Goal: Information Seeking & Learning: Learn about a topic

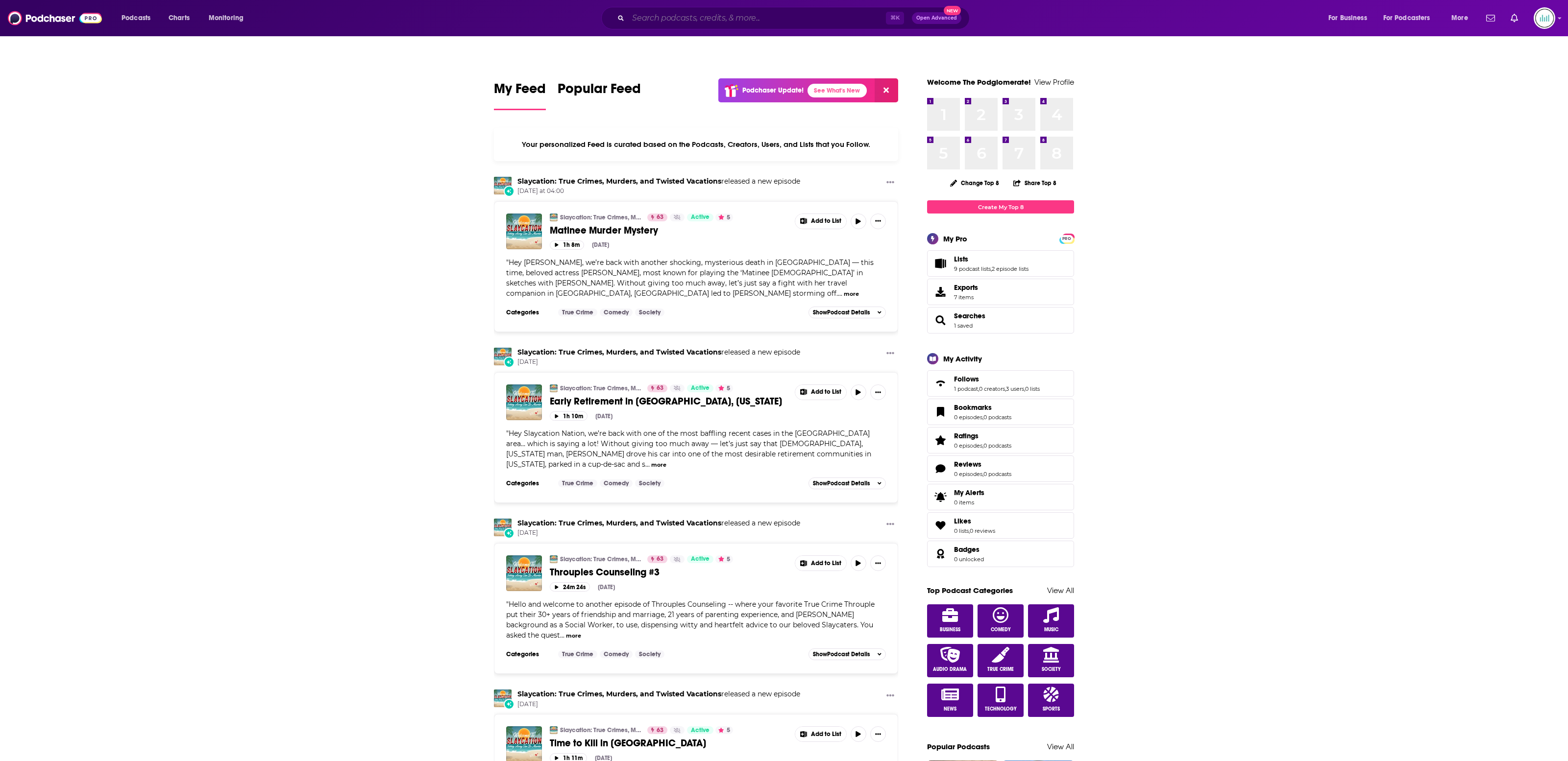
click at [693, 19] on input "Search podcasts, credits, & more..." at bounding box center [756, 18] width 258 height 15
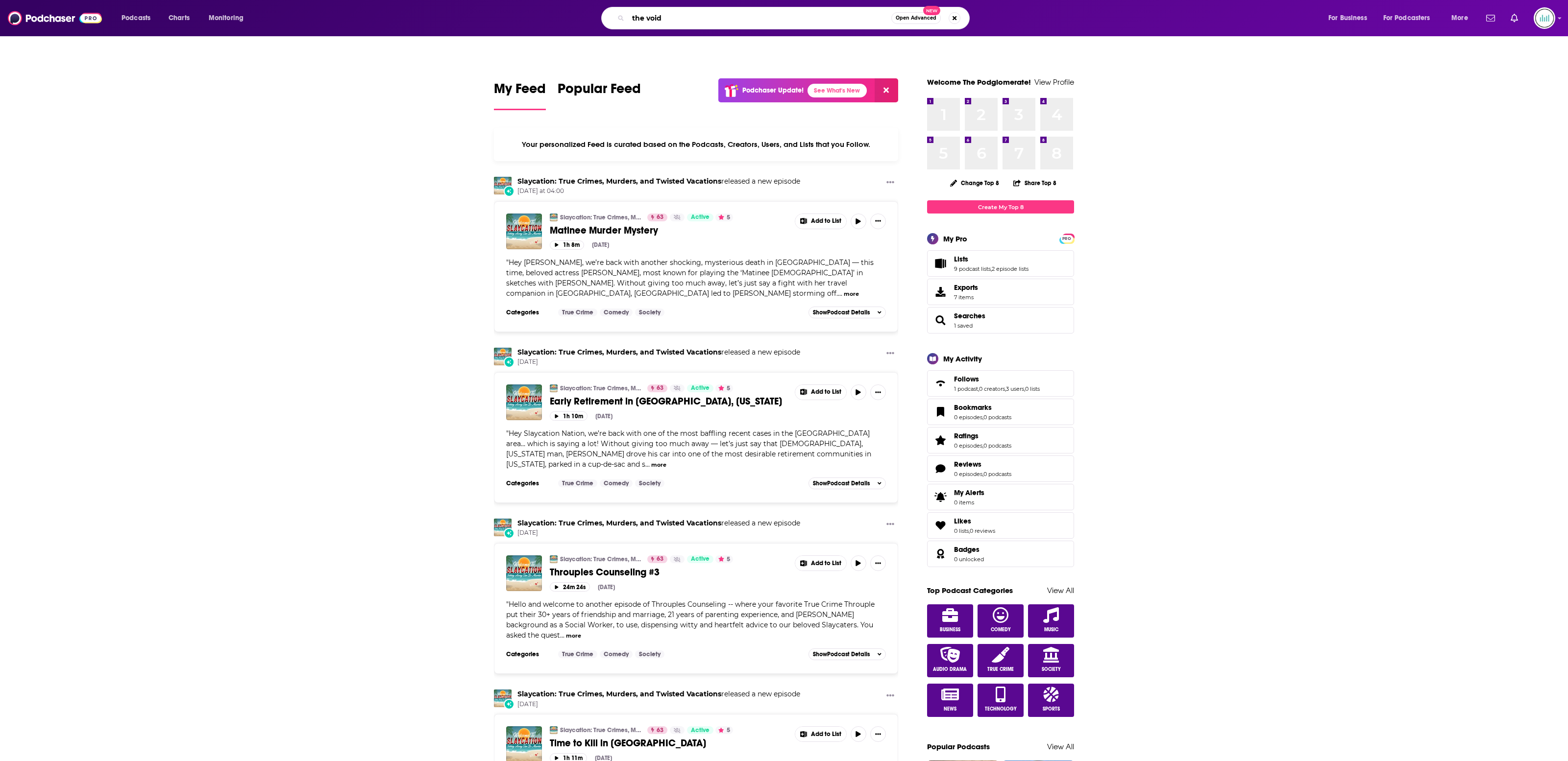
type input "the void"
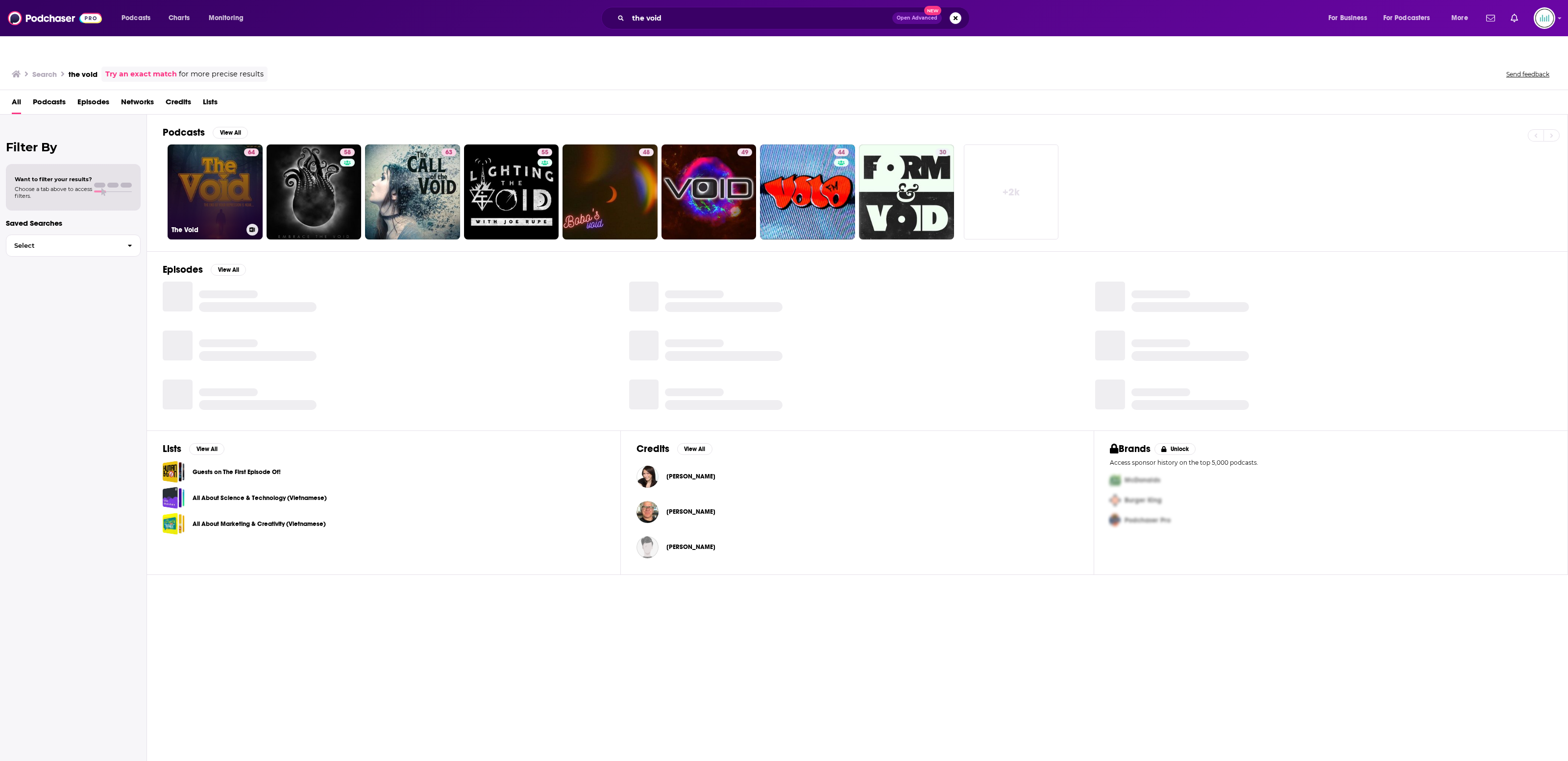
click at [210, 161] on link "64 The Void" at bounding box center [215, 192] width 95 height 95
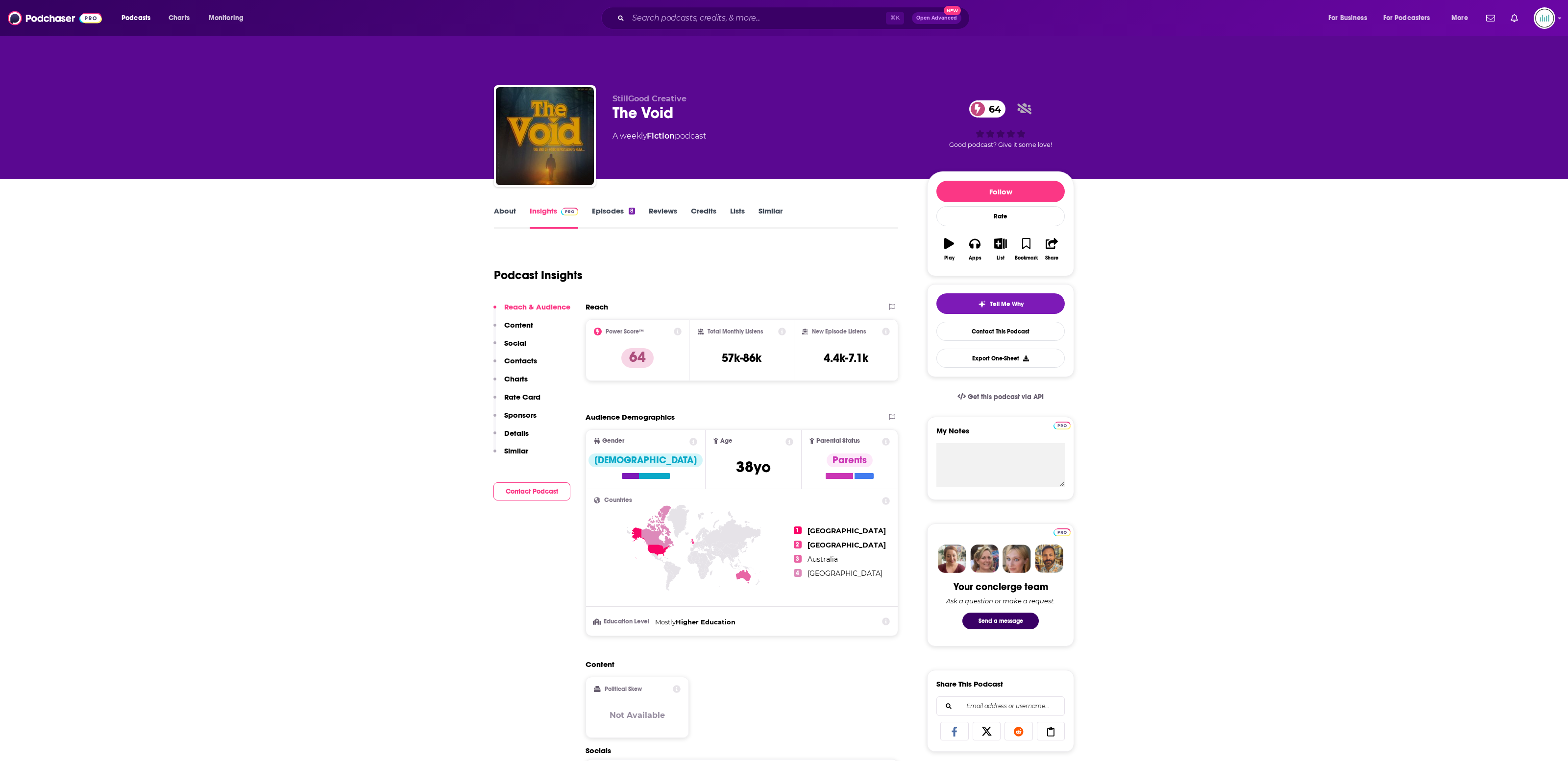
click at [516, 374] on p "Charts" at bounding box center [516, 378] width 24 height 9
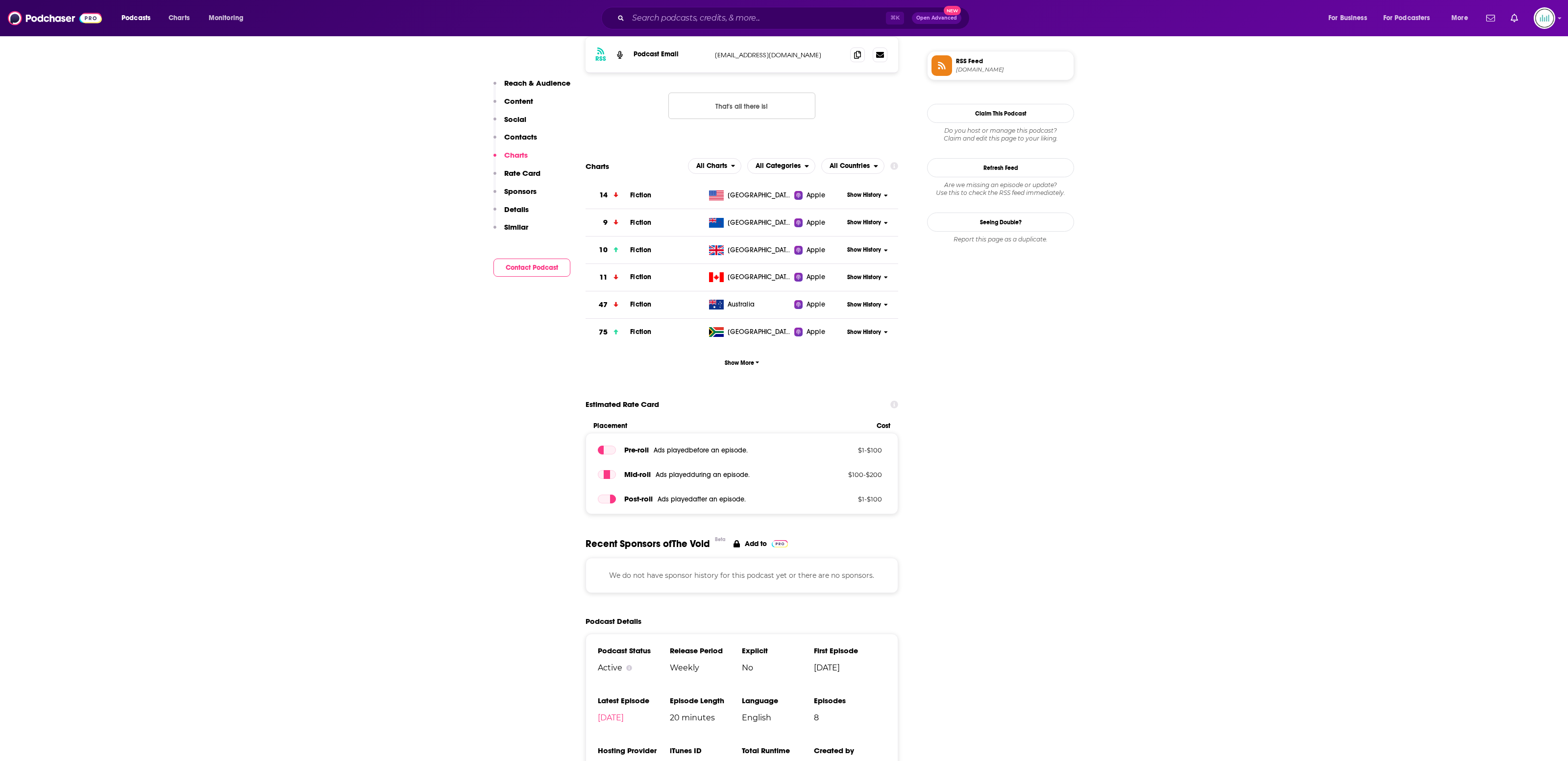
scroll to position [800, 0]
click at [859, 190] on span "Show History" at bounding box center [864, 194] width 34 height 9
